Goal: Task Accomplishment & Management: Manage account settings

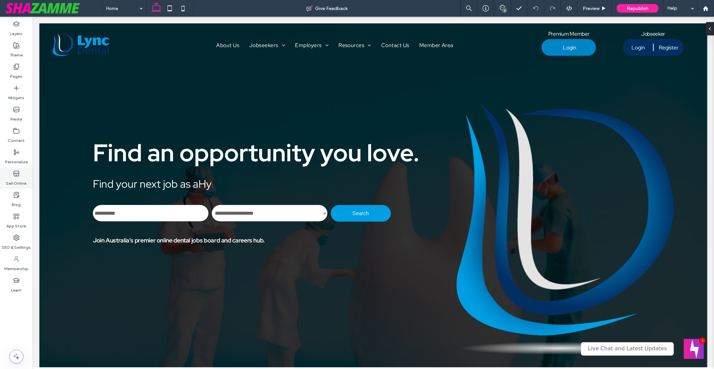
click at [15, 180] on label "Sell Online" at bounding box center [16, 181] width 20 height 9
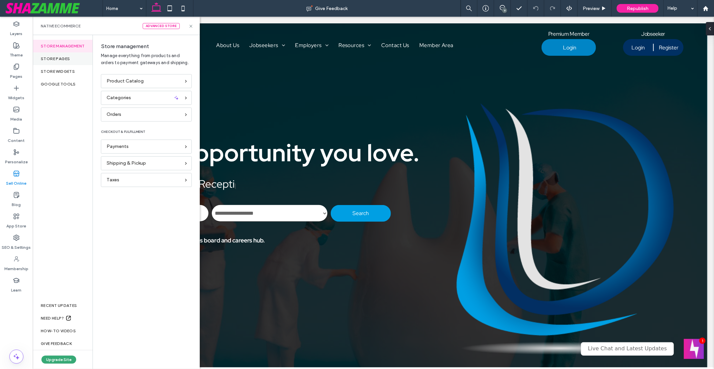
click at [56, 58] on div "Store pages" at bounding box center [63, 58] width 60 height 13
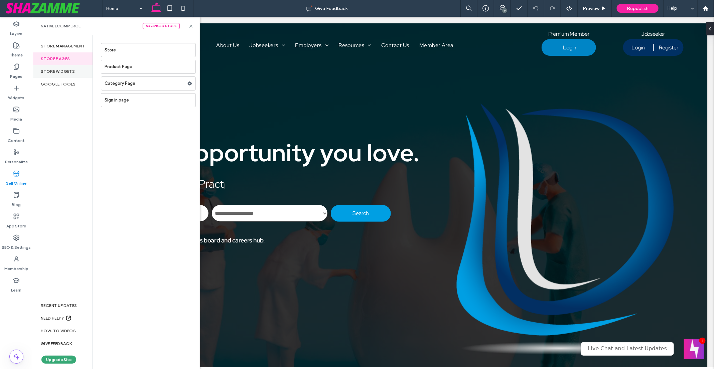
click at [59, 73] on div "store widgets" at bounding box center [63, 71] width 60 height 13
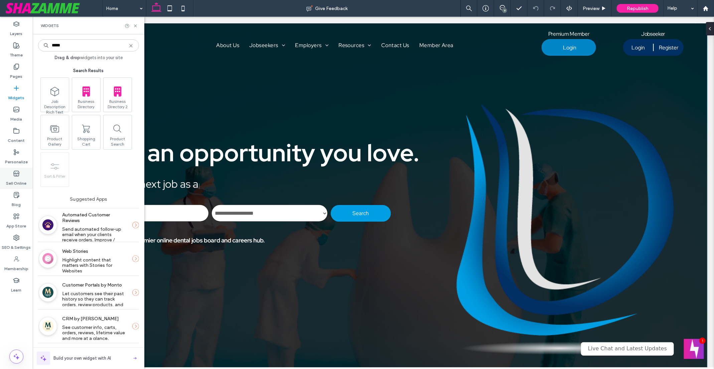
click at [20, 179] on label "Sell Online" at bounding box center [16, 181] width 20 height 9
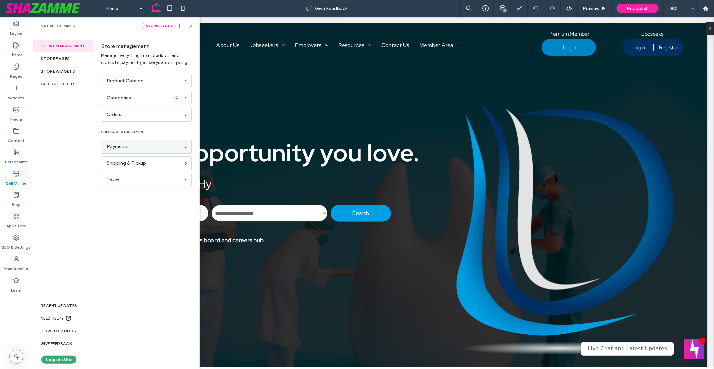
click at [185, 145] on icon at bounding box center [186, 147] width 4 height 4
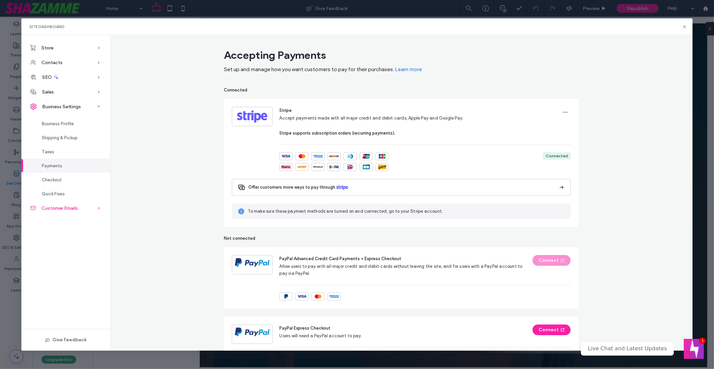
click at [94, 206] on div "Customer Emails" at bounding box center [65, 208] width 89 height 15
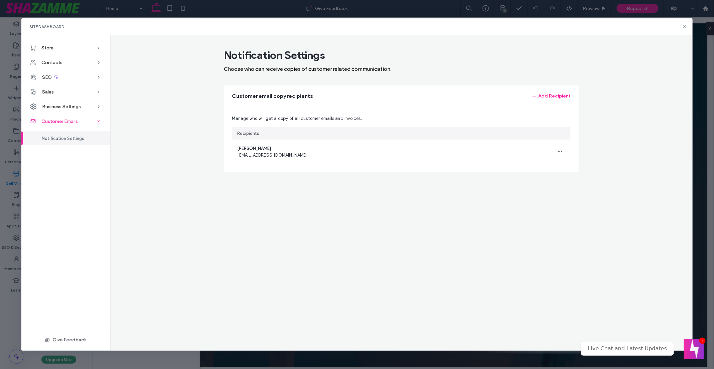
click at [99, 120] on icon at bounding box center [99, 121] width 7 height 7
click at [76, 139] on span "Notification Settings" at bounding box center [63, 138] width 42 height 5
click at [70, 124] on div "Customer Emails" at bounding box center [65, 121] width 89 height 15
click at [75, 107] on span "Business Settings" at bounding box center [61, 107] width 39 height 6
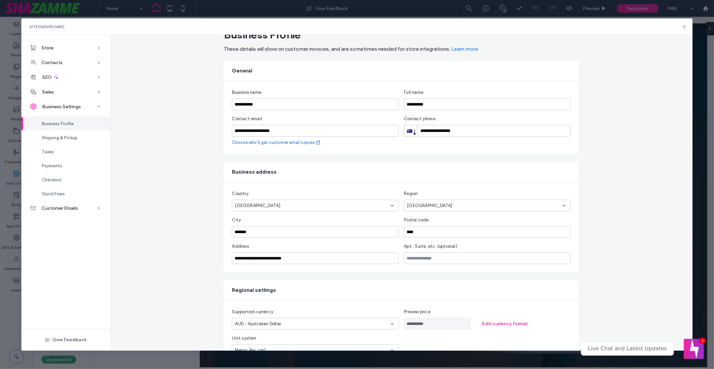
scroll to position [44, 0]
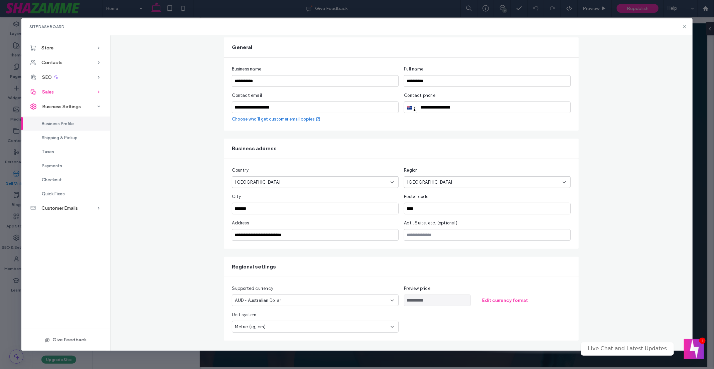
click at [93, 93] on div "Sales" at bounding box center [65, 92] width 89 height 15
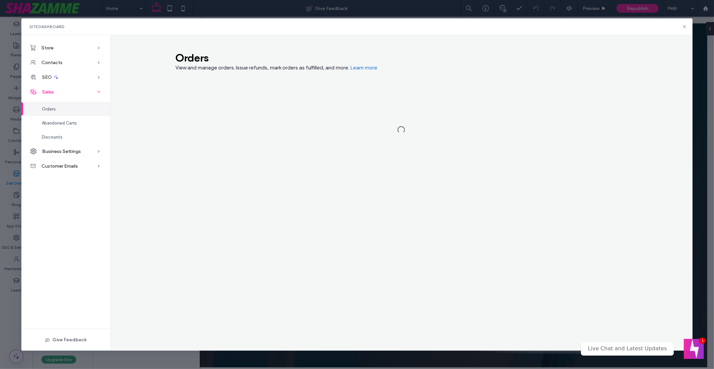
scroll to position [0, 0]
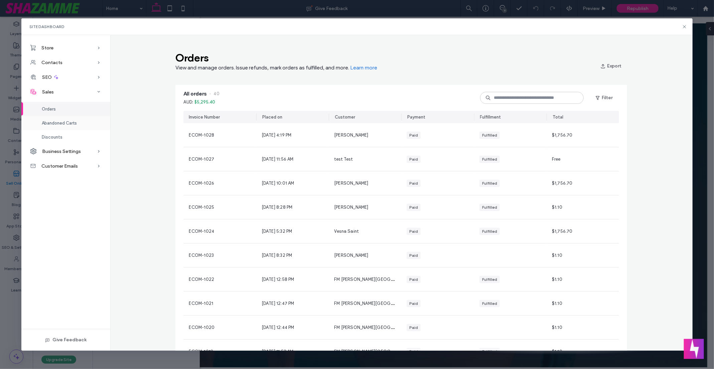
click at [66, 124] on span "Abandoned Carts" at bounding box center [59, 123] width 35 height 5
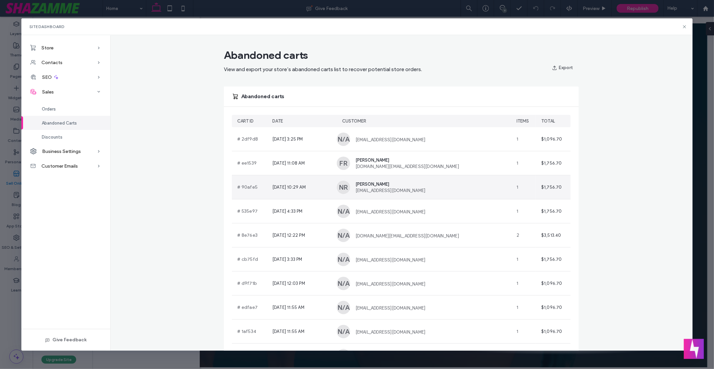
click at [483, 192] on div "NR [PERSON_NAME] [EMAIL_ADDRESS][DOMAIN_NAME]" at bounding box center [424, 187] width 174 height 24
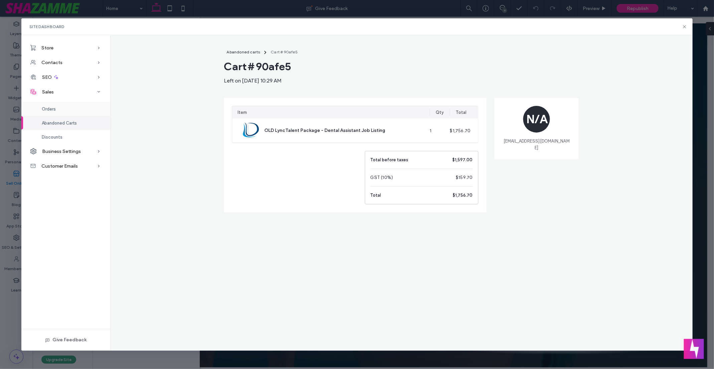
click at [56, 108] on div "Orders" at bounding box center [65, 109] width 89 height 14
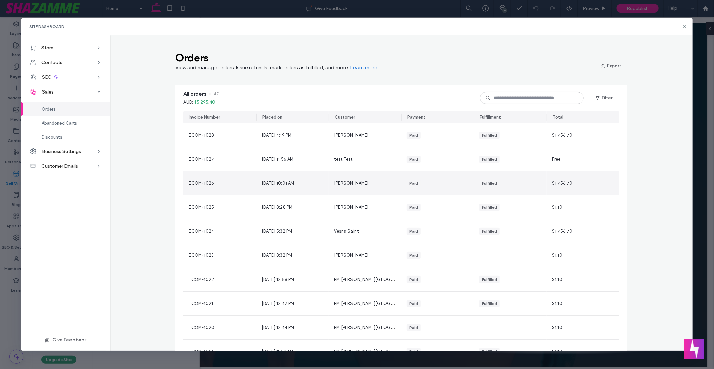
click at [318, 186] on div "[DATE] 10:01 AM" at bounding box center [292, 183] width 73 height 24
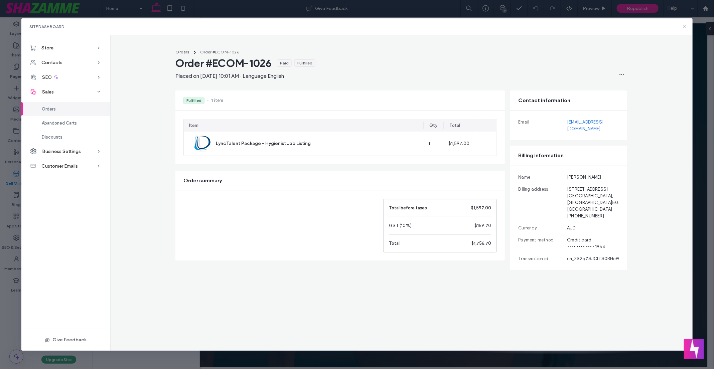
click at [684, 27] on icon at bounding box center [684, 26] width 5 height 5
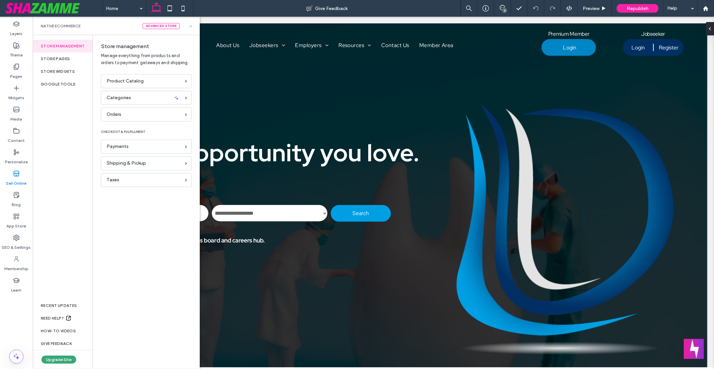
click at [191, 26] on use at bounding box center [191, 26] width 3 height 3
